Goal: Book appointment/travel/reservation

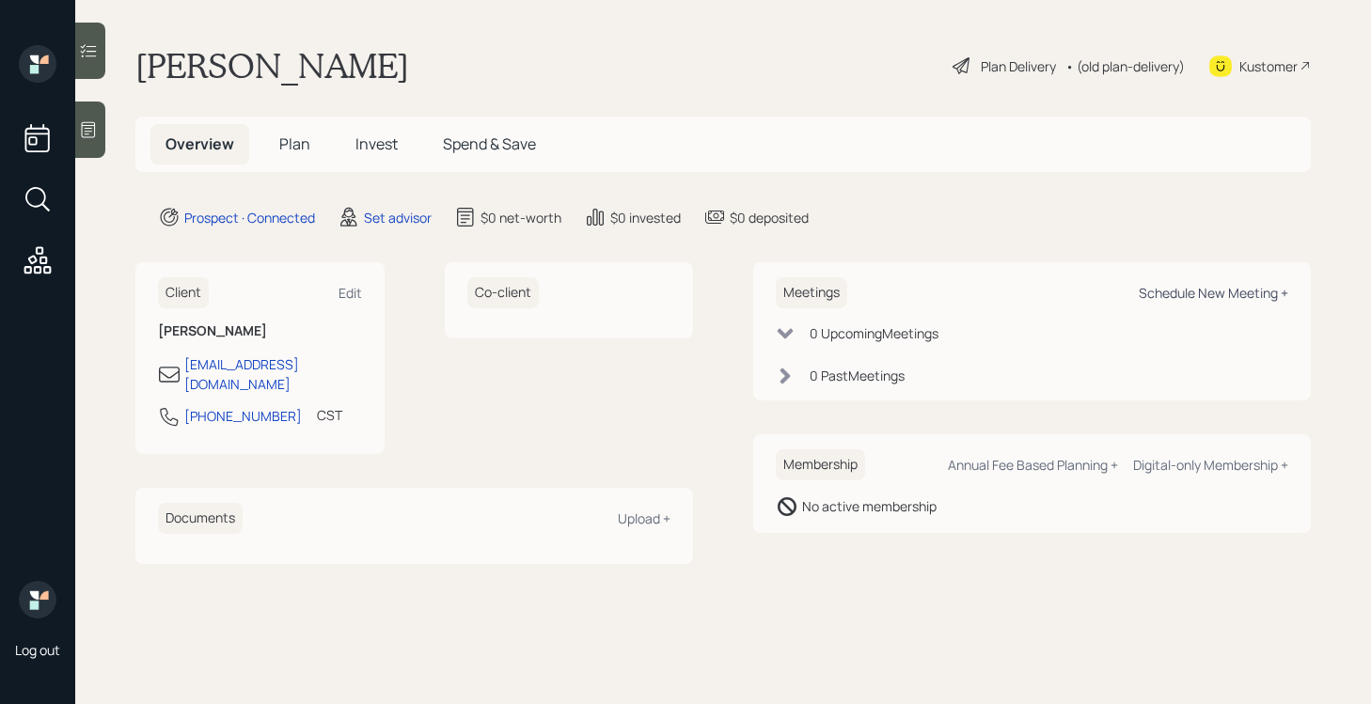
click at [1203, 297] on div "Schedule New Meeting +" at bounding box center [1213, 293] width 149 height 18
select select "round-[PERSON_NAME]"
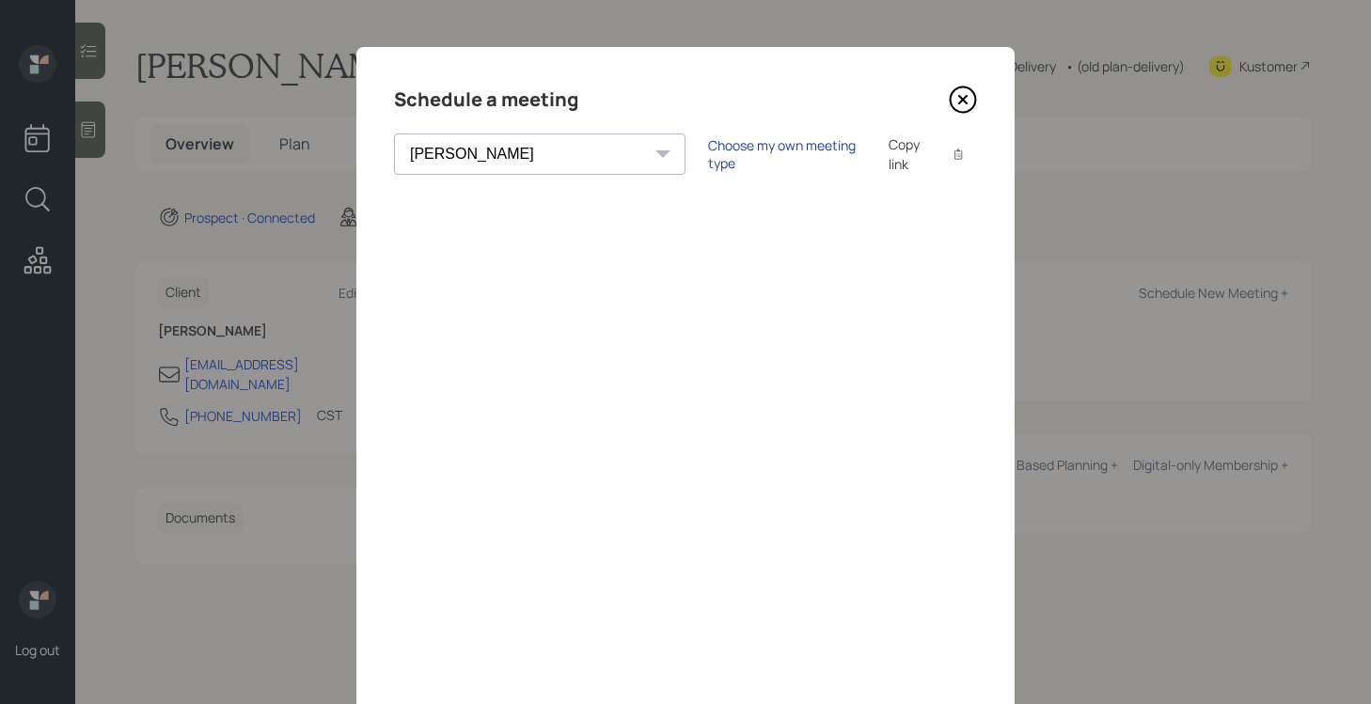
click at [708, 154] on div "Choose my own meeting type" at bounding box center [787, 154] width 158 height 36
click at [964, 103] on icon at bounding box center [963, 100] width 28 height 28
